Goal: Information Seeking & Learning: Learn about a topic

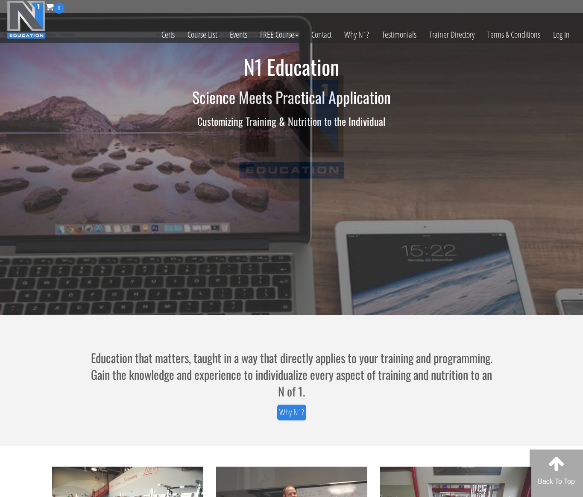
scroll to position [1, 0]
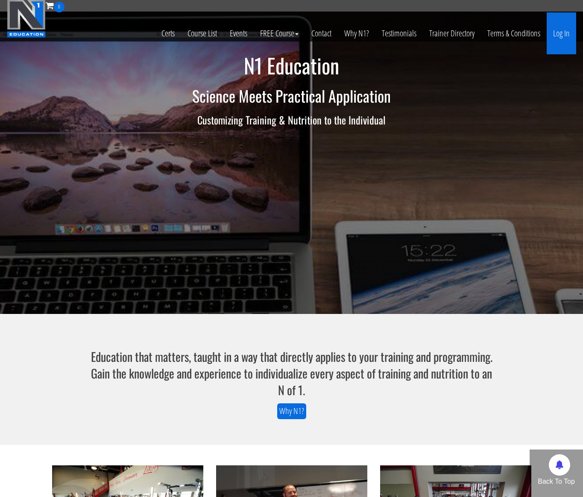
click at [559, 33] on link "Log In" at bounding box center [561, 33] width 29 height 42
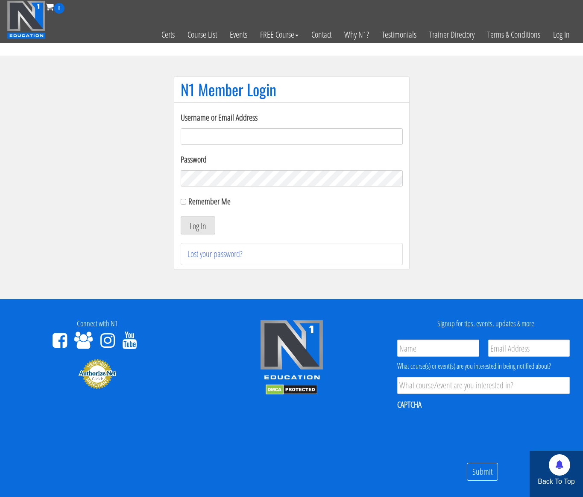
type input "jeremiah@bairfit.com"
click at [200, 230] on button "Log In" at bounding box center [198, 225] width 35 height 18
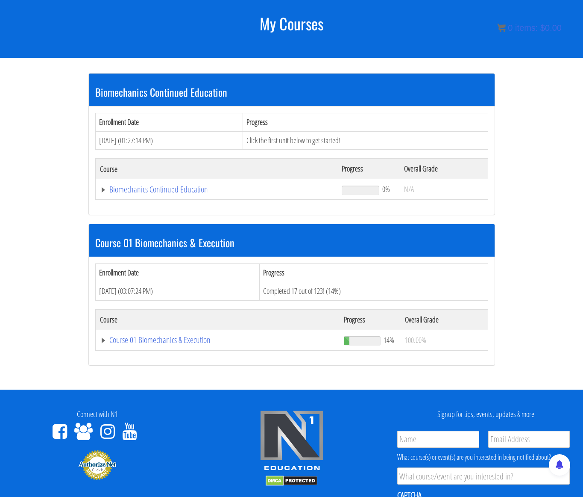
scroll to position [116, 0]
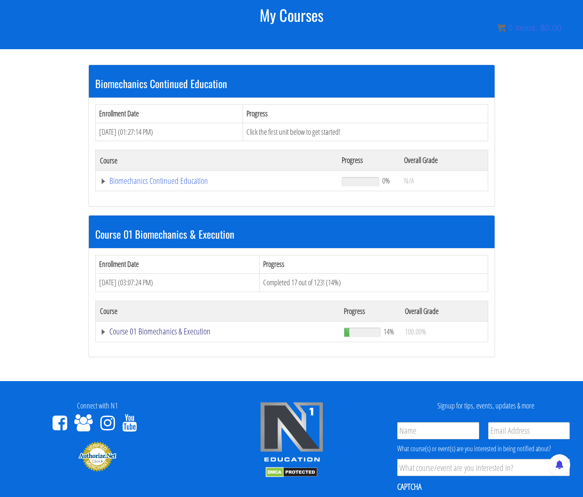
click at [161, 332] on link "Course 01 Biomechanics & Execution" at bounding box center [218, 331] width 236 height 9
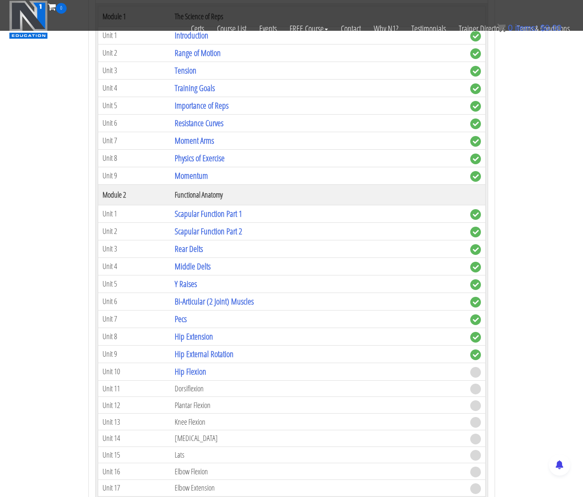
scroll to position [418, 0]
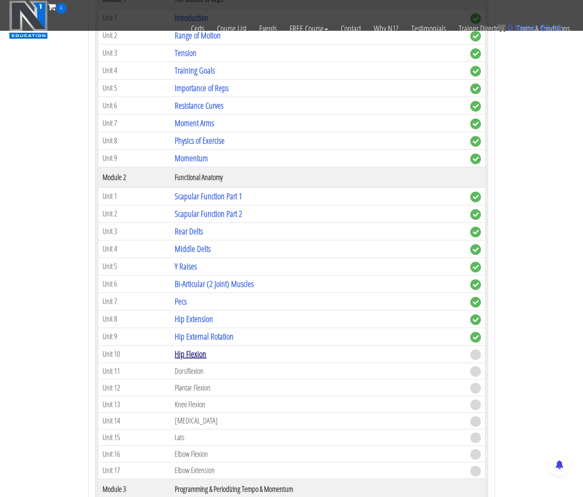
click at [191, 355] on link "Hip Flexion" at bounding box center [191, 354] width 32 height 12
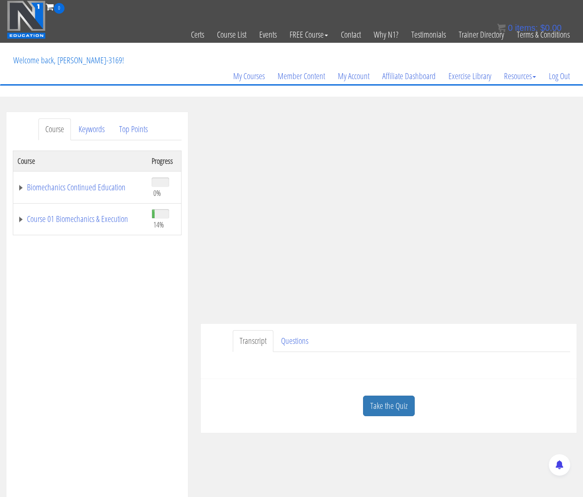
click at [194, 120] on div "Jeremiah Bair jeremiah@bairfit.com 2025-10-11 2600:8800:192:f000:e857:de05:dba0…" at bounding box center [388, 272] width 389 height 321
click at [485, 342] on ul "Transcript Questions" at bounding box center [402, 341] width 338 height 22
click at [154, 289] on div "Course Progress Biomechanics Continued Education 0% Module 1 Continued Educatio…" at bounding box center [97, 363] width 169 height 427
click at [198, 236] on div "Jeremiah Bair jeremiah@bairfit.com 2025-10-11 2600:8800:192:f000:e857:de05:dba0…" at bounding box center [388, 272] width 389 height 321
click at [390, 404] on link "Take the Quiz" at bounding box center [389, 405] width 52 height 21
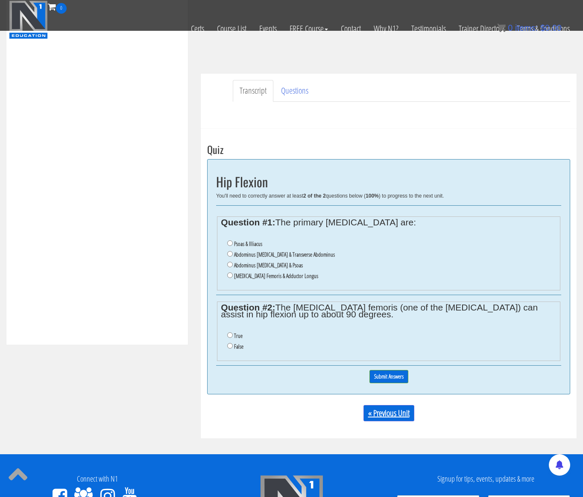
scroll to position [209, 0]
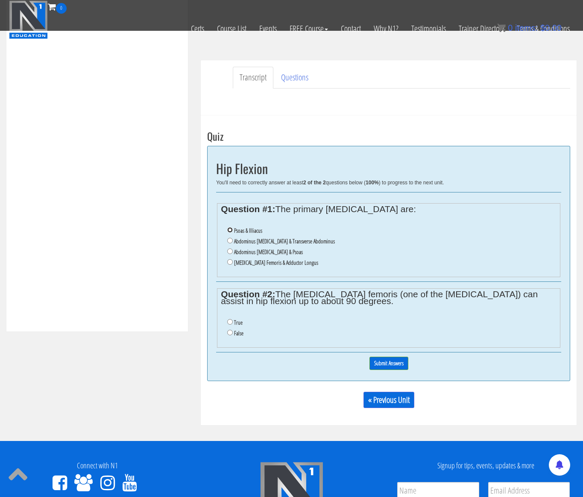
click at [230, 230] on input "Psoas & Illiacus" at bounding box center [230, 230] width 6 height 6
radio input "true"
click at [230, 322] on input "True" at bounding box center [230, 322] width 6 height 6
radio input "true"
click at [395, 362] on input "Submit Answers" at bounding box center [389, 362] width 39 height 13
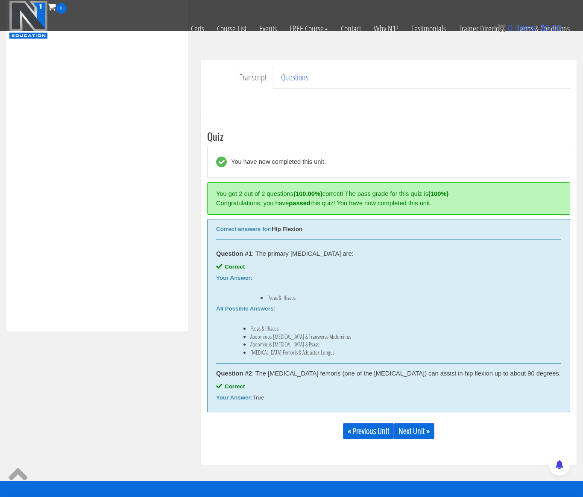
scroll to position [312, 0]
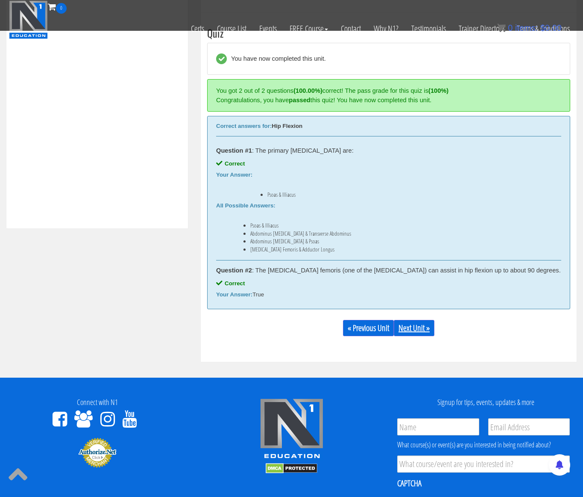
click at [406, 330] on link "Next Unit »" at bounding box center [414, 328] width 41 height 16
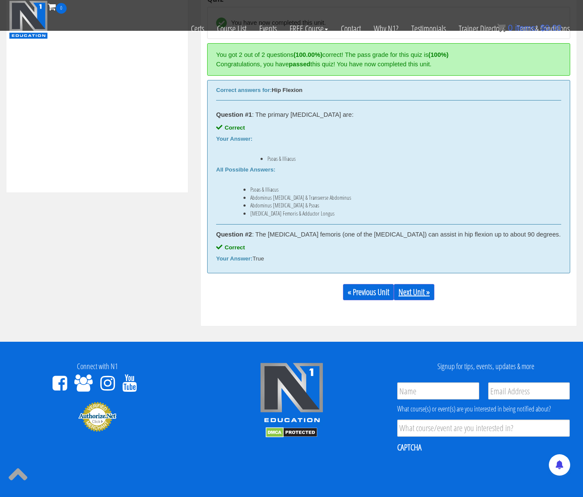
scroll to position [351, 0]
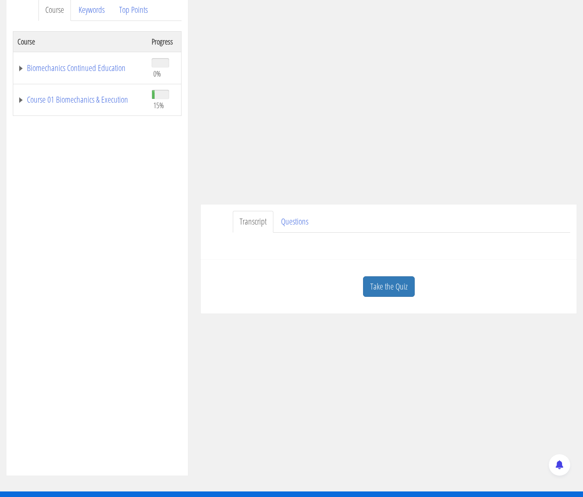
scroll to position [107, 0]
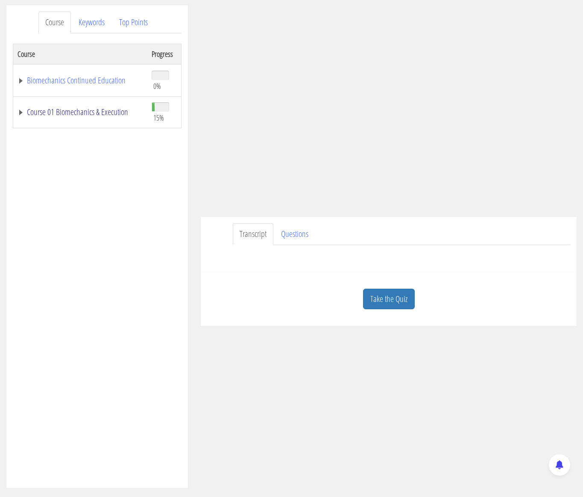
click at [88, 112] on link "Course 01 Biomechanics & Execution" at bounding box center [81, 112] width 126 height 9
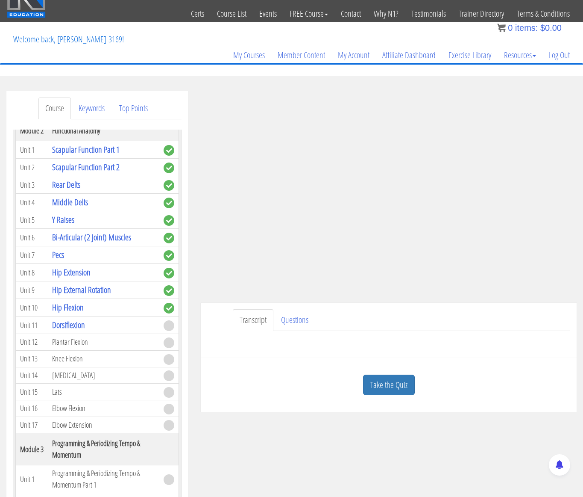
scroll to position [280, 0]
